Goal: Task Accomplishment & Management: Use online tool/utility

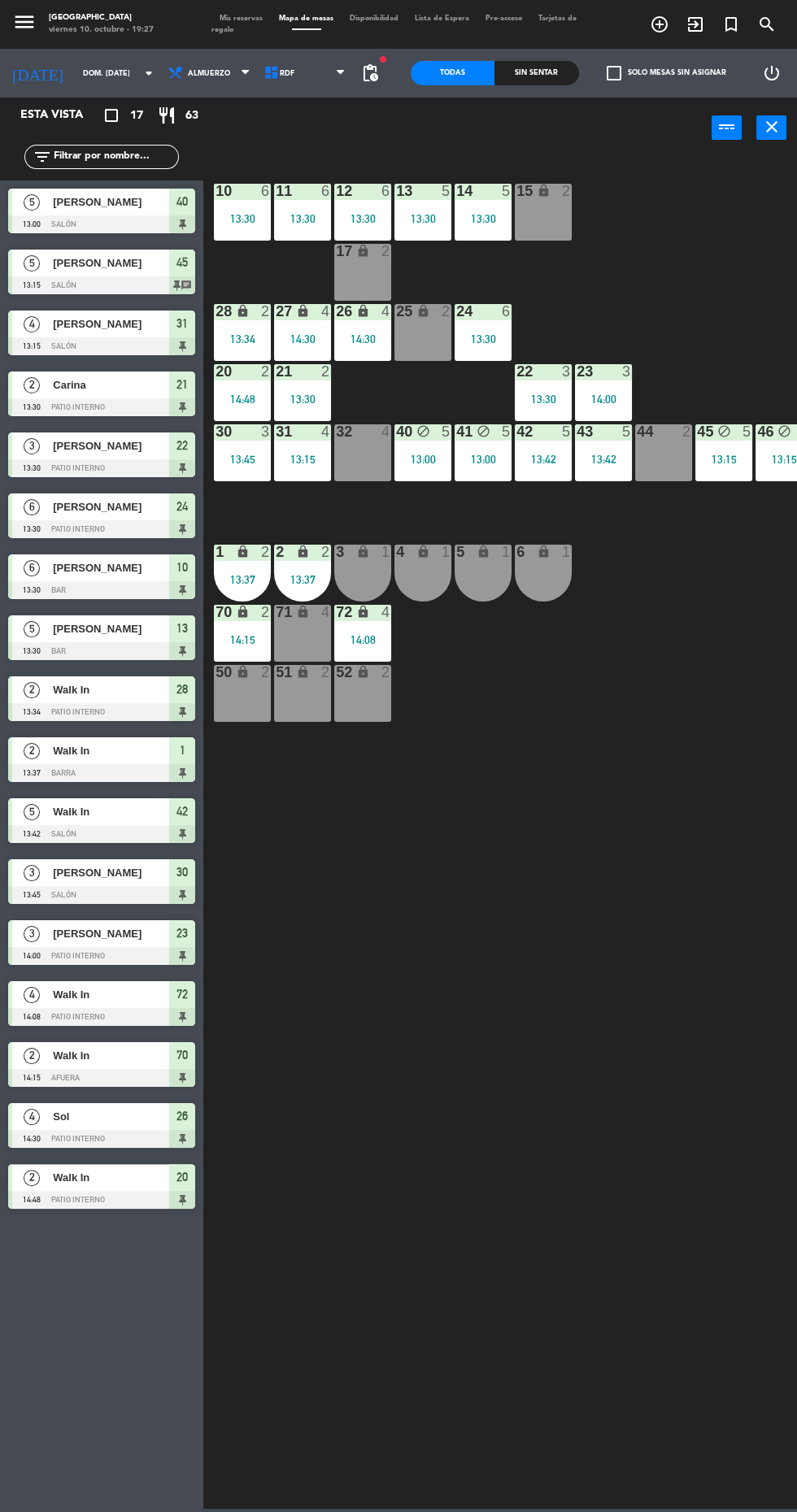
click at [80, 72] on input "dom. [DATE]" at bounding box center [126, 74] width 103 height 25
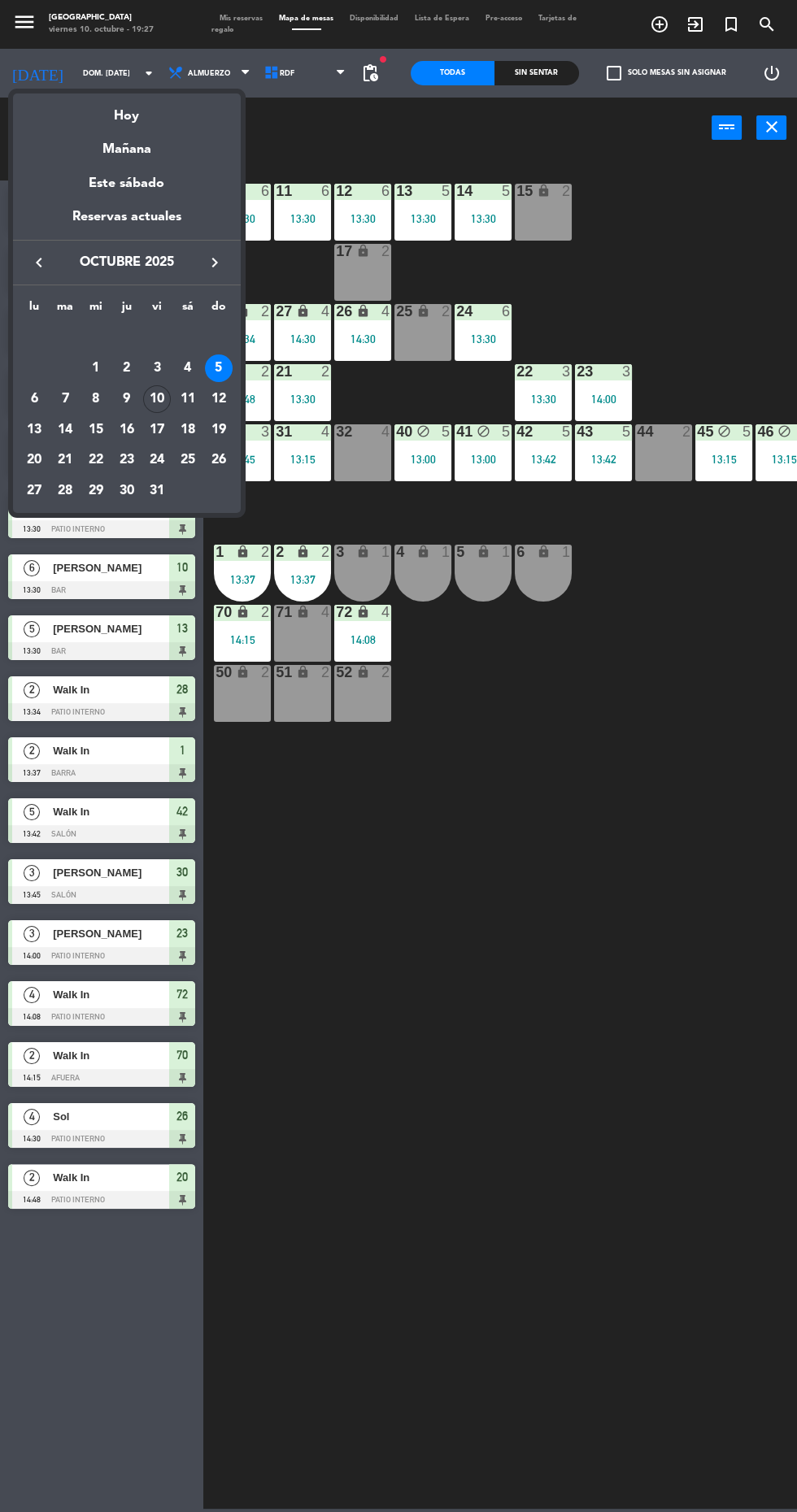
click at [157, 398] on div "10" at bounding box center [157, 398] width 27 height 27
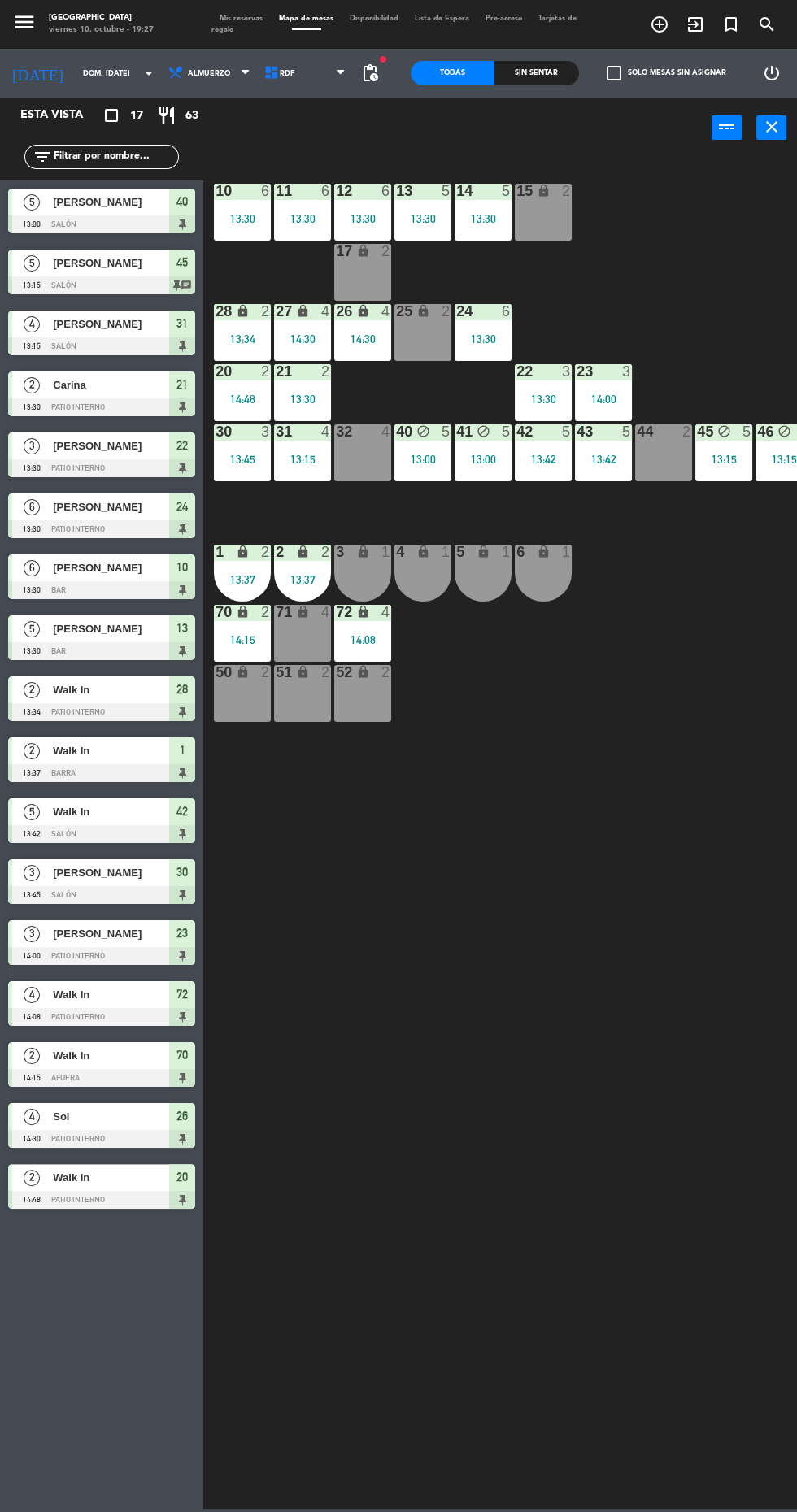
type input "vie. [DATE]"
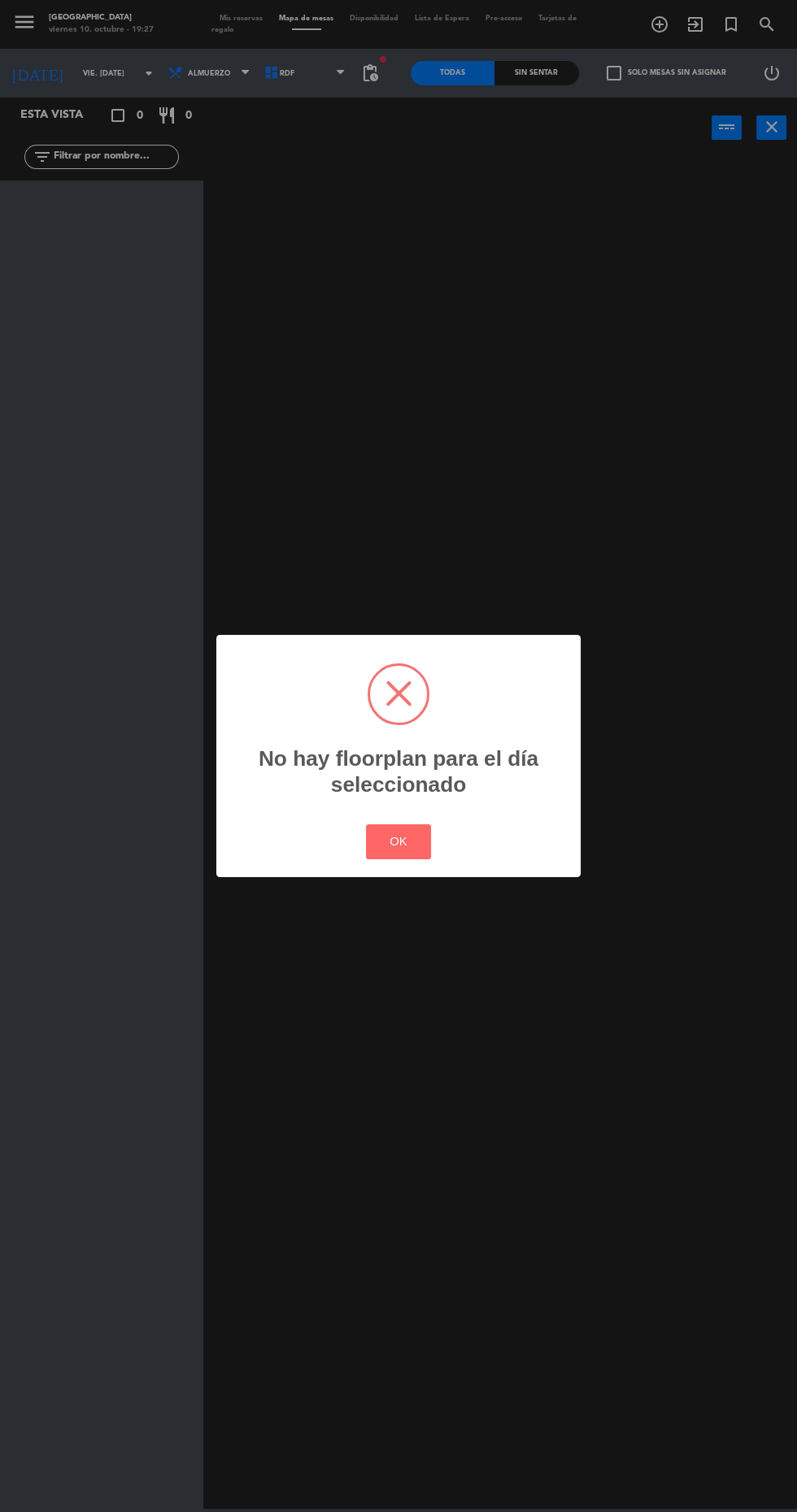
click at [374, 834] on button "OK" at bounding box center [399, 842] width 66 height 35
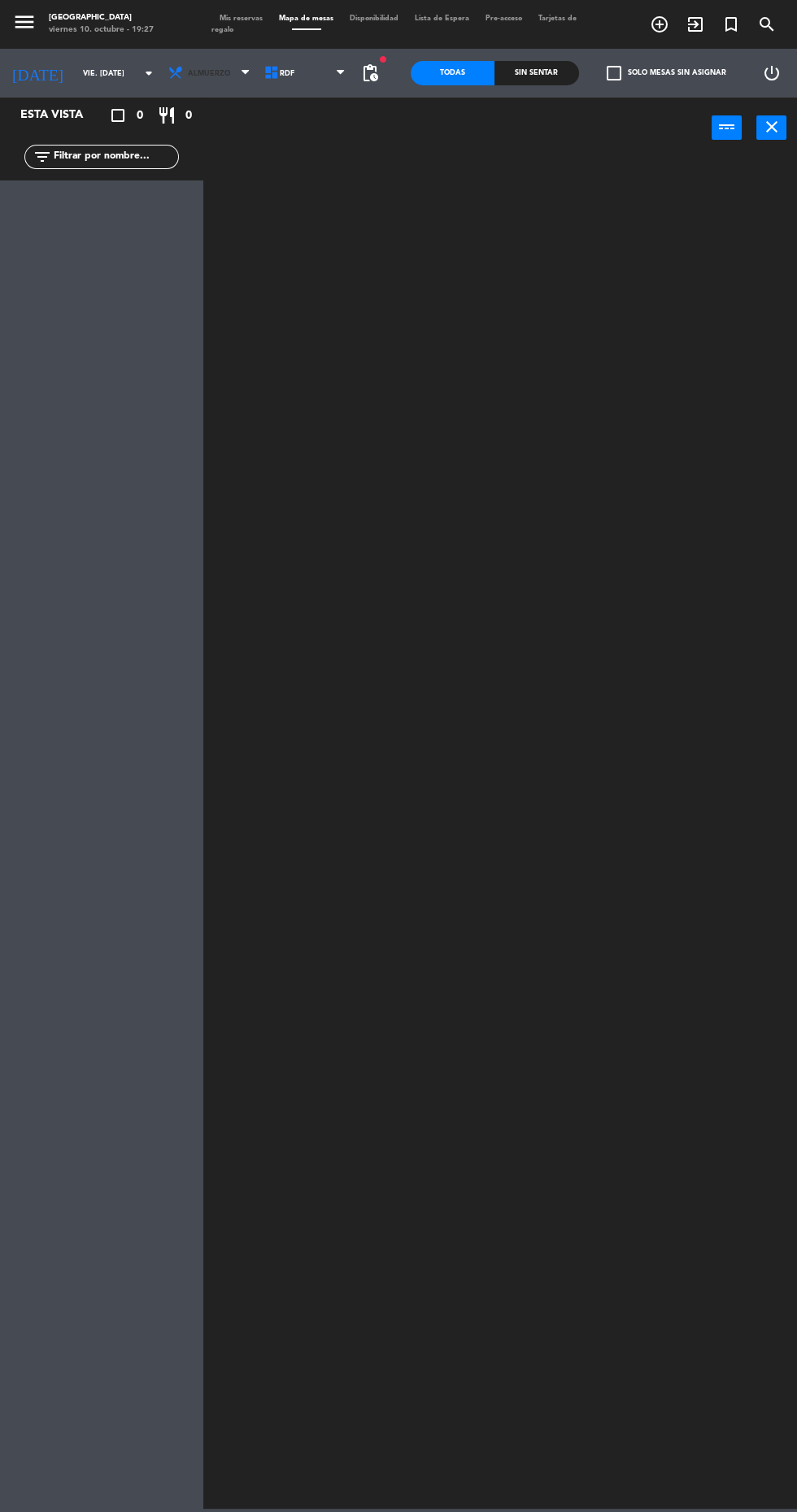
click at [190, 72] on span "Almuerzo" at bounding box center [209, 73] width 42 height 9
click at [205, 149] on ng-component "menu [GEOGRAPHIC_DATA] viernes 10. octubre - 19:27 Mis reservas Mapa de mesas D…" at bounding box center [398, 754] width 797 height 1509
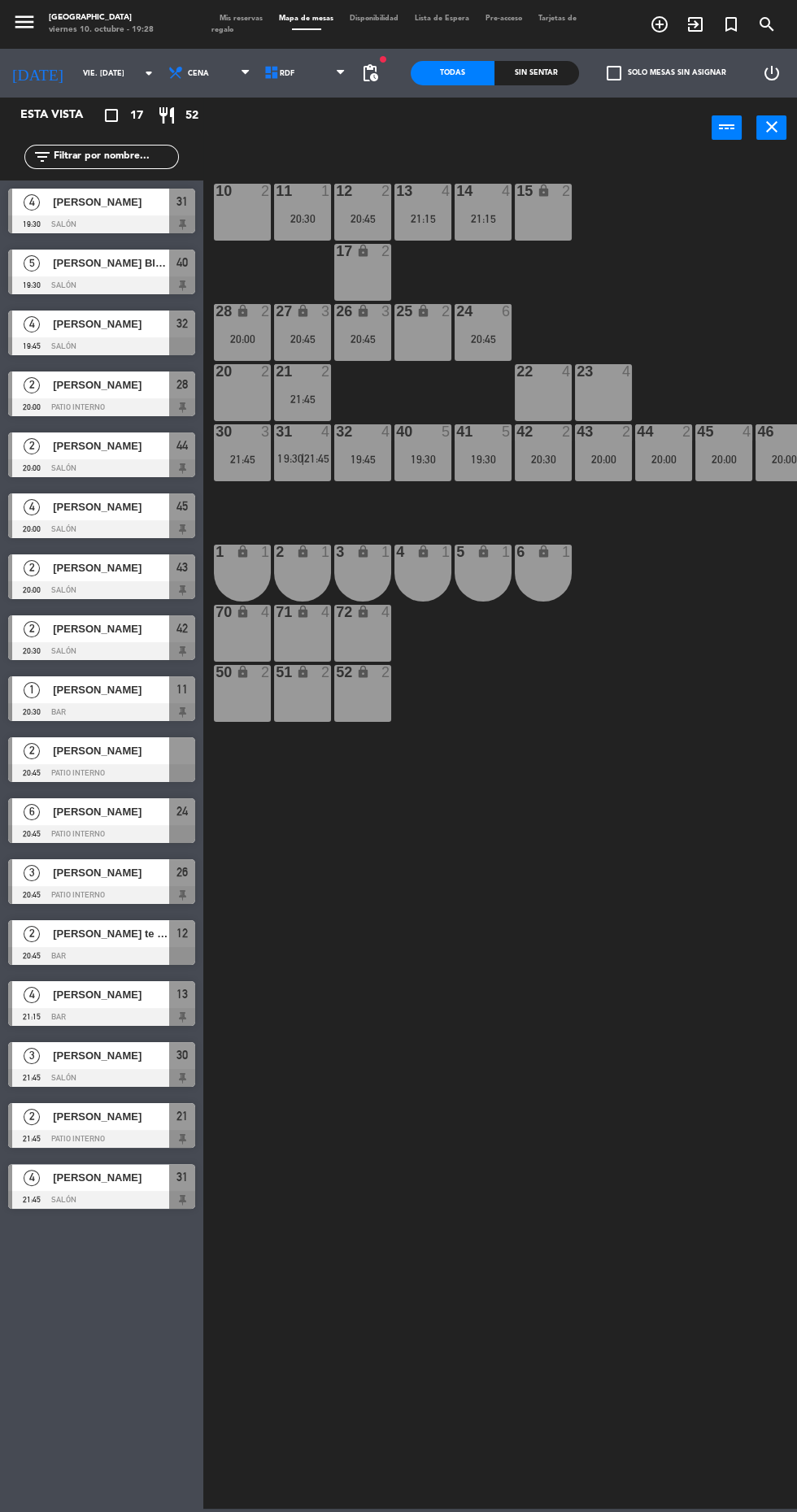
click at [57, 807] on span "[PERSON_NAME]" at bounding box center [111, 811] width 116 height 17
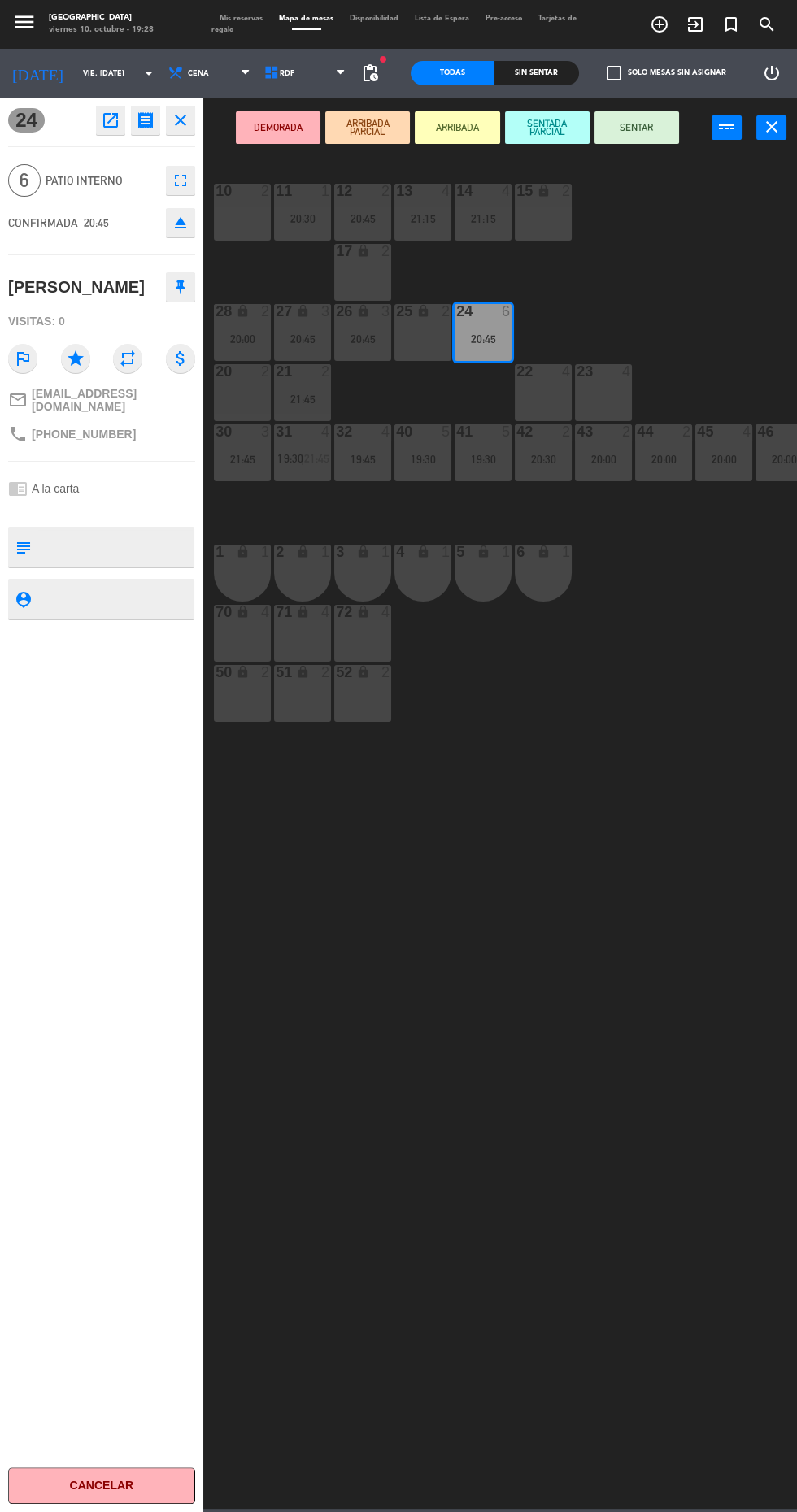
click at [605, 1265] on div "10 2 11 1 20:30 12 2 20:45 13 4 21:15 14 4 21:15 15 lock 2 17 lock 2 24 6 20:45…" at bounding box center [504, 832] width 586 height 1354
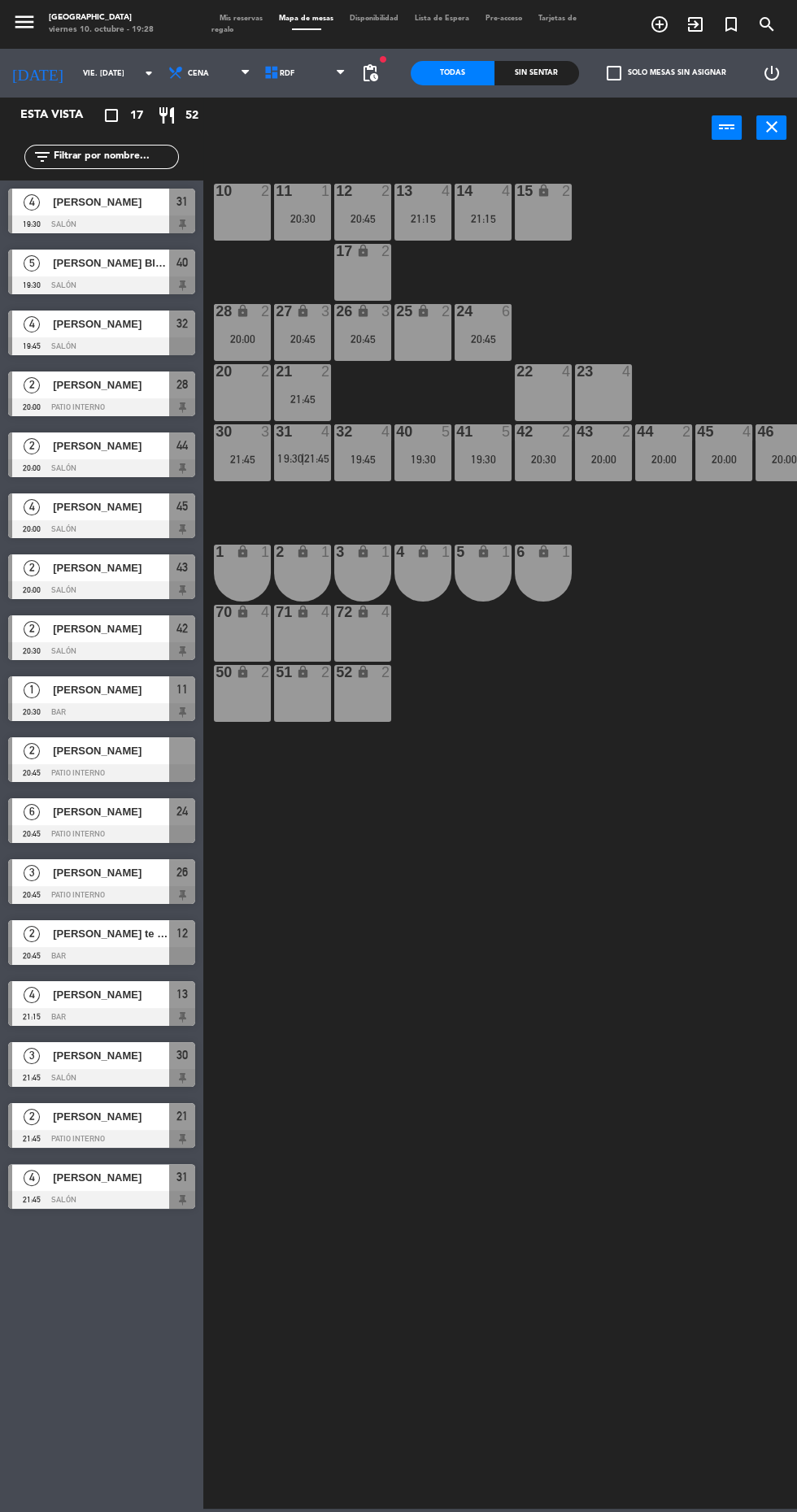
click at [83, 777] on div at bounding box center [102, 773] width 187 height 18
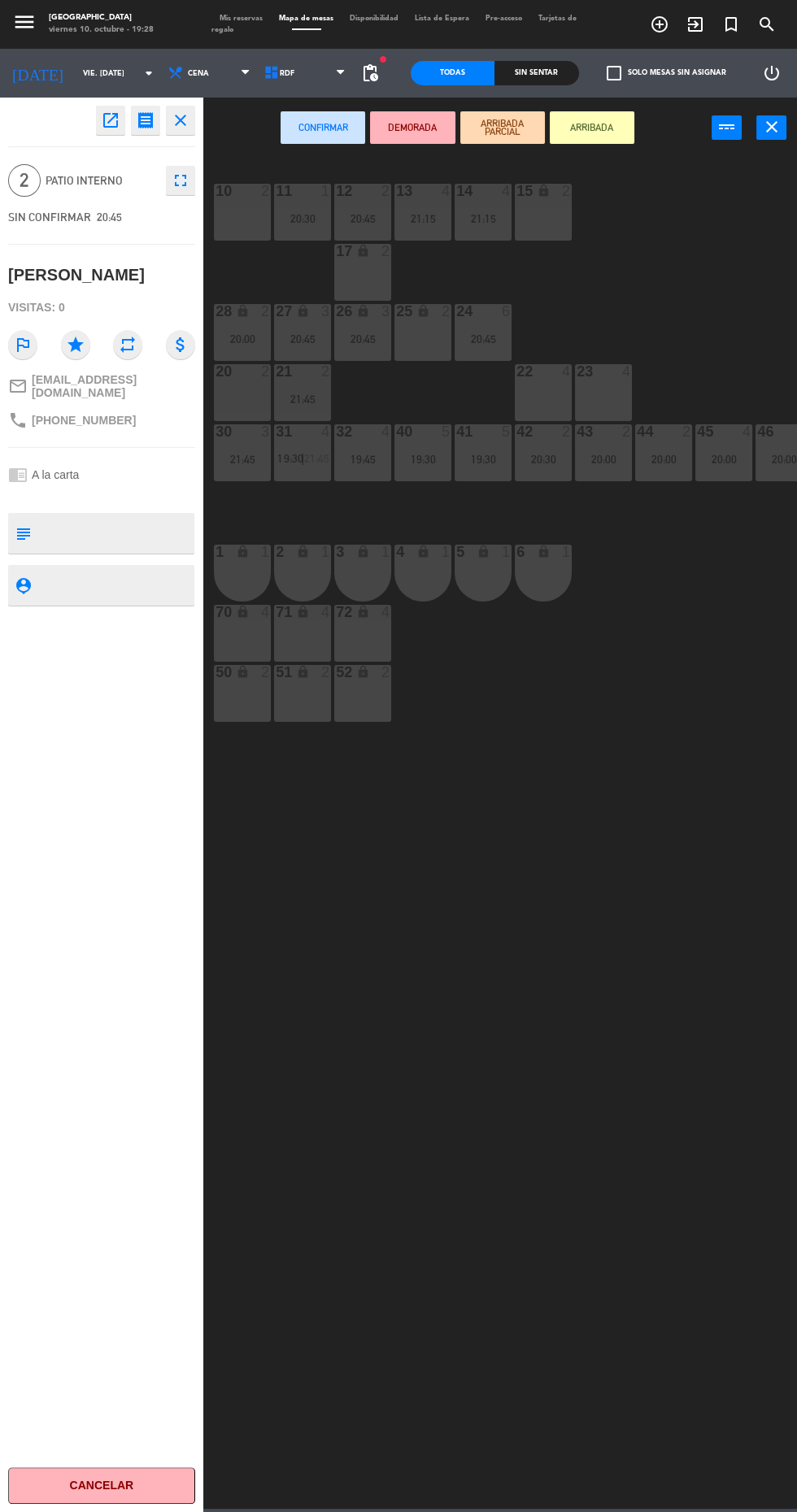
click at [236, 407] on div "20 2" at bounding box center [242, 392] width 57 height 57
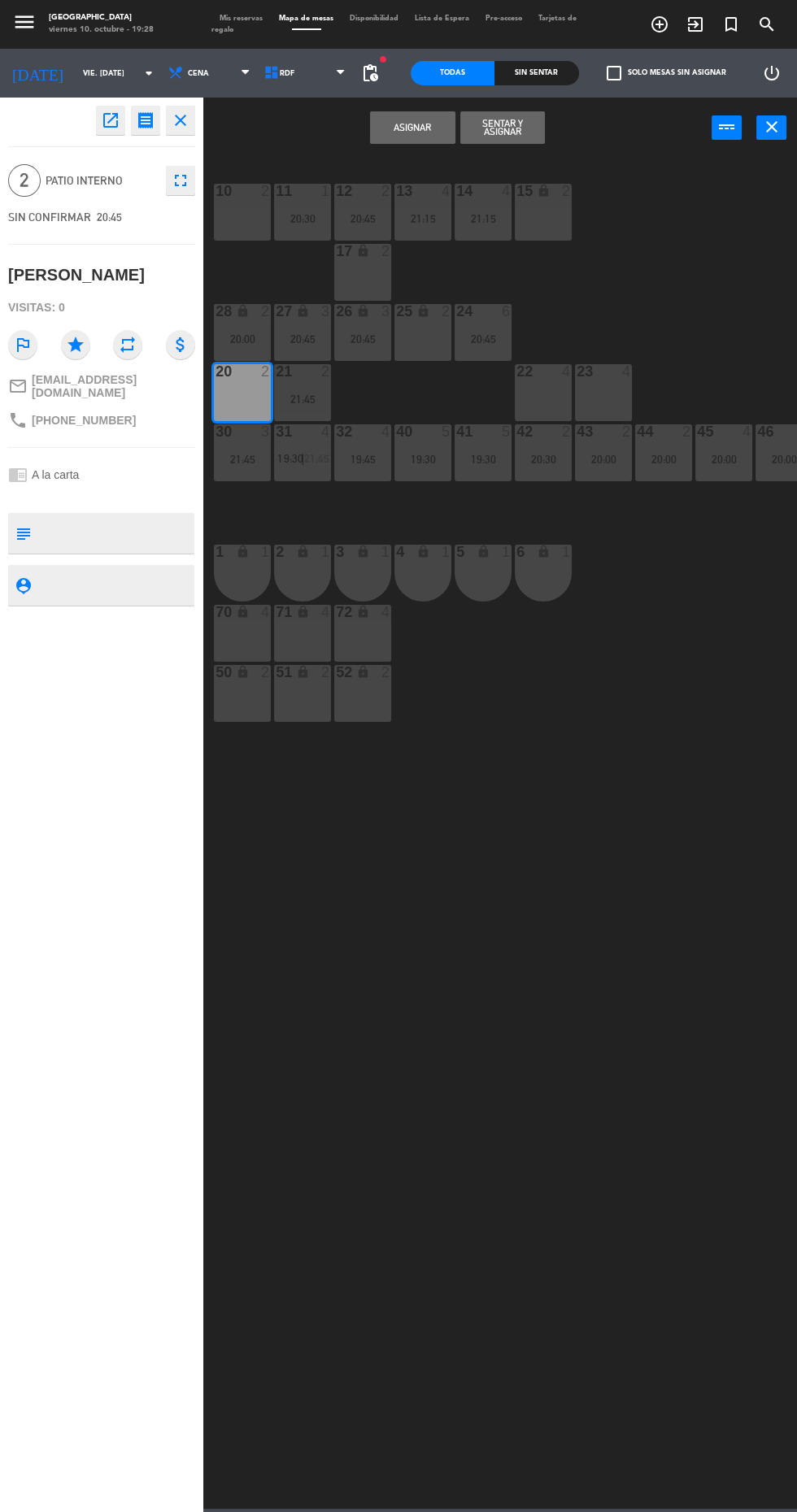
click at [388, 132] on button "Asignar" at bounding box center [413, 128] width 85 height 32
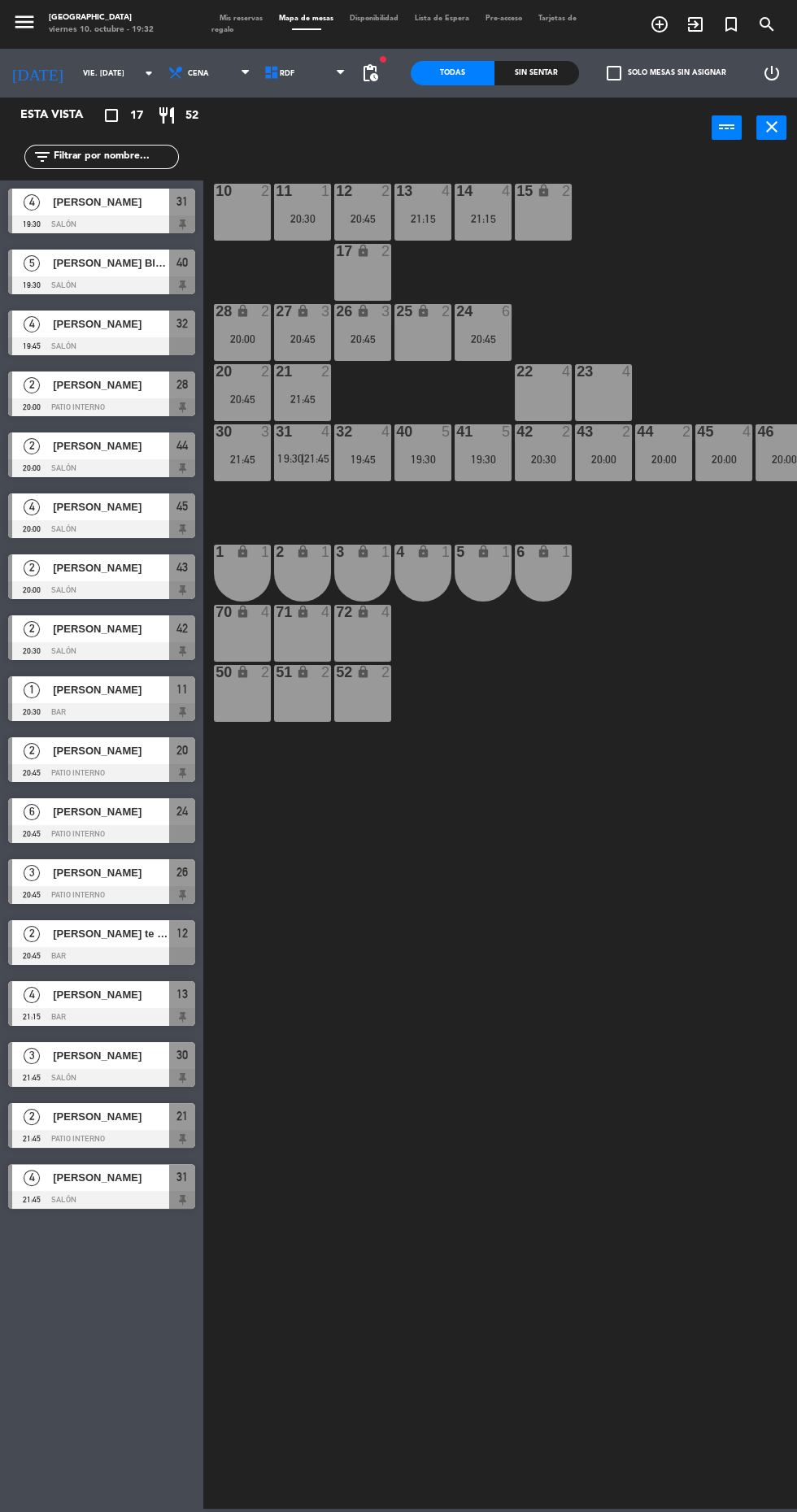
click at [317, 458] on span "21:45" at bounding box center [316, 459] width 25 height 13
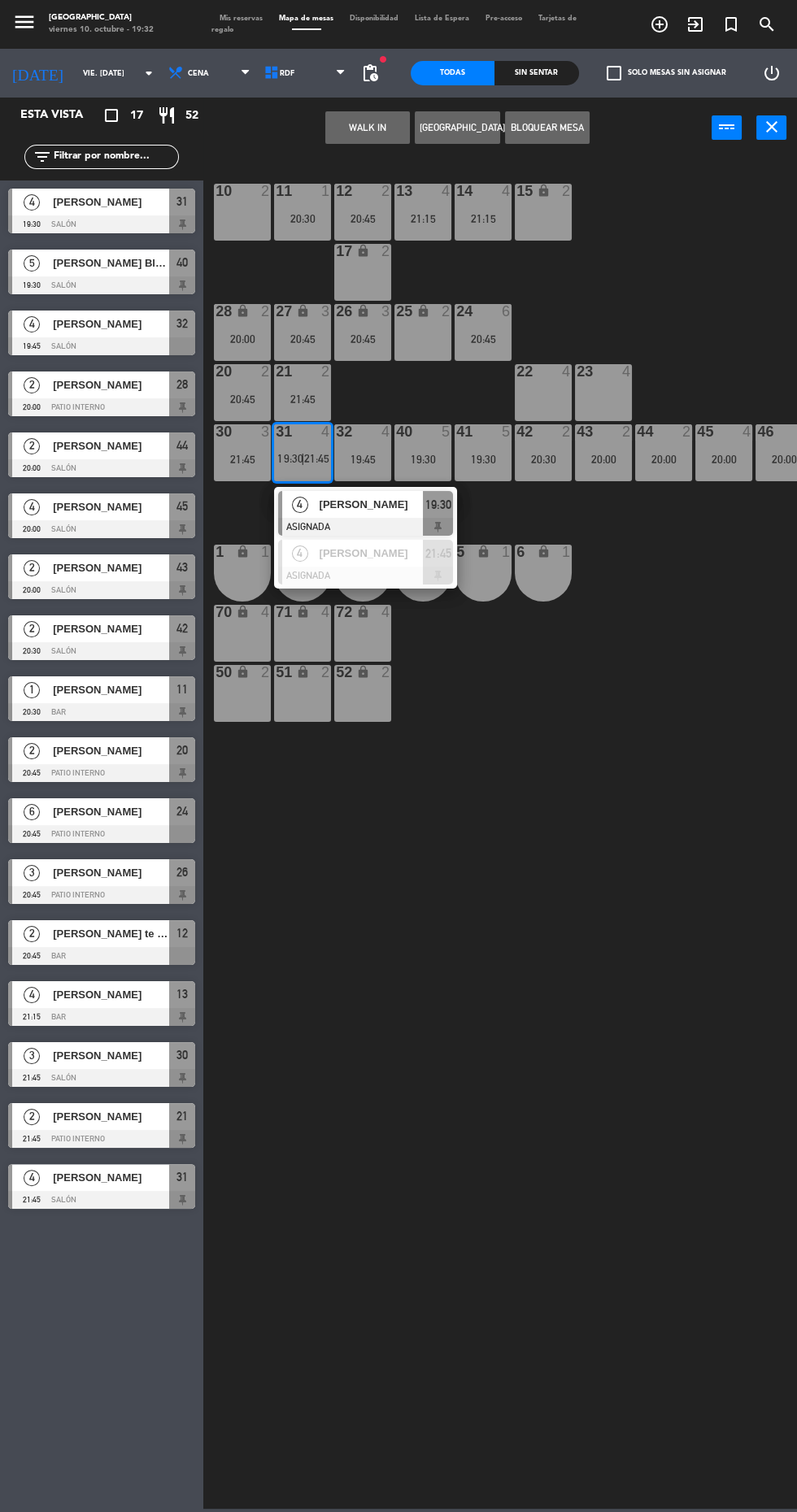
click at [356, 521] on div at bounding box center [365, 527] width 175 height 18
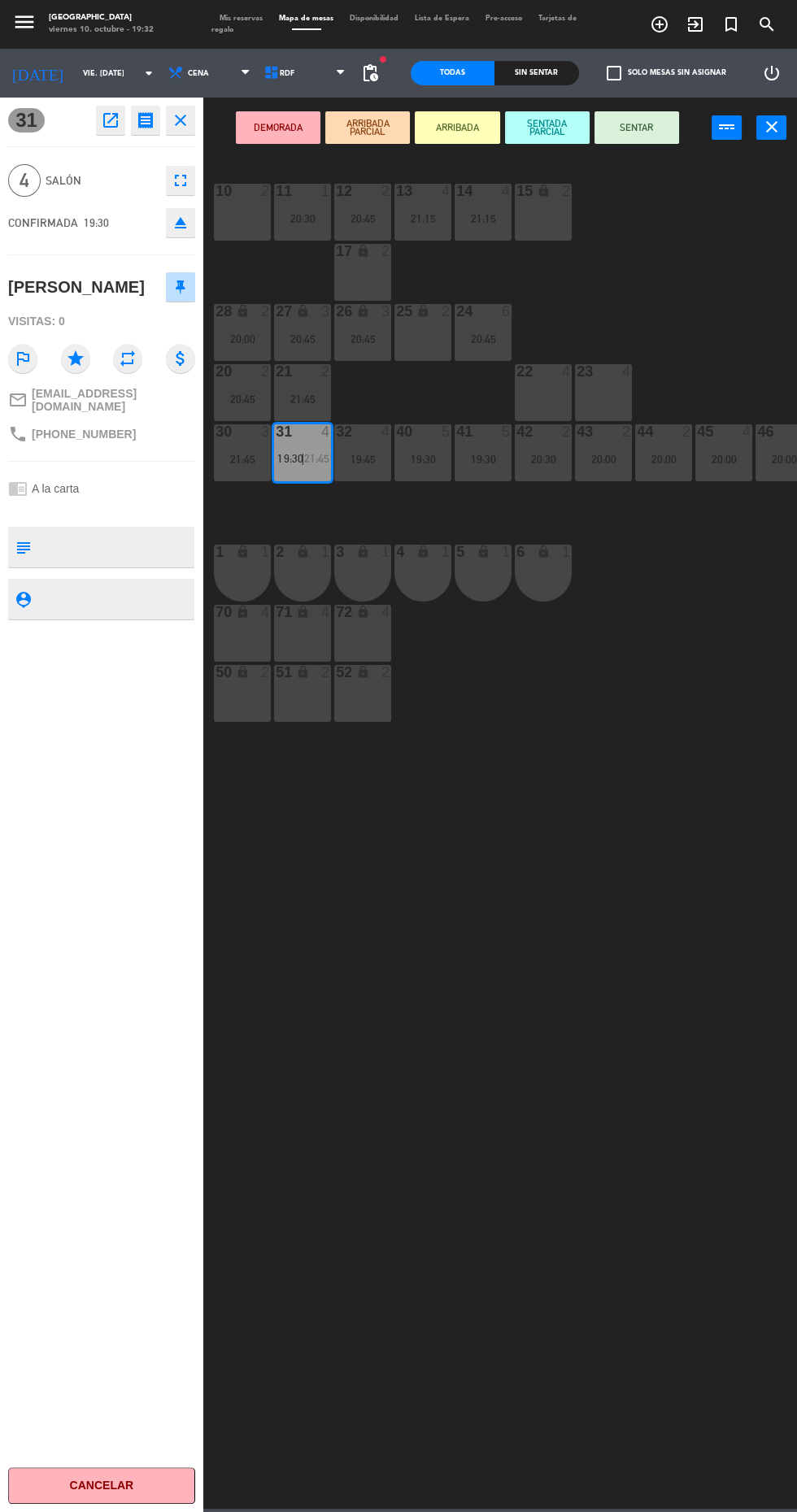
click at [630, 128] on button "SENTAR" at bounding box center [637, 128] width 85 height 32
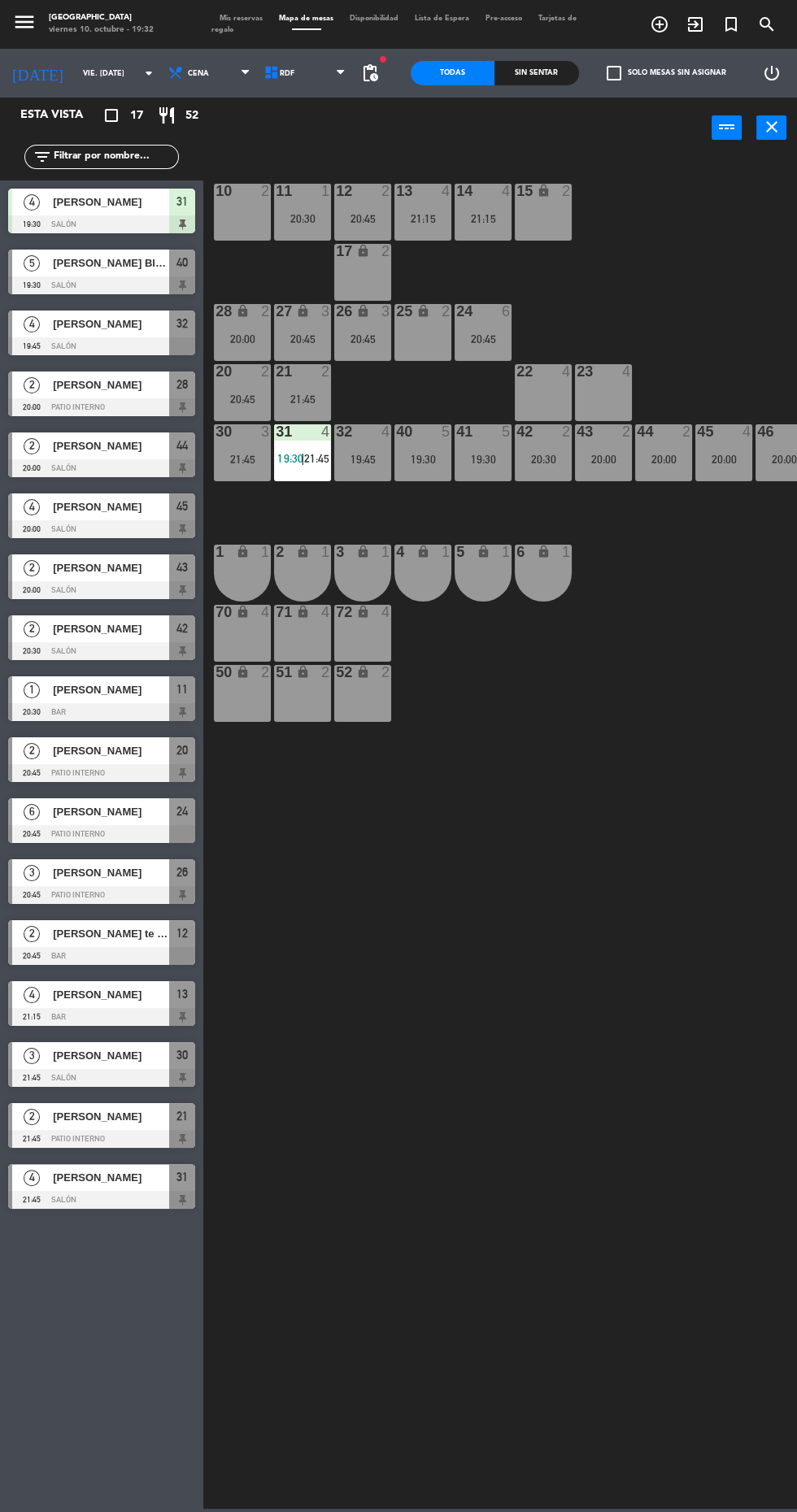
click at [540, 69] on div "Sin sentar" at bounding box center [536, 73] width 84 height 24
